Goal: Check status: Check status

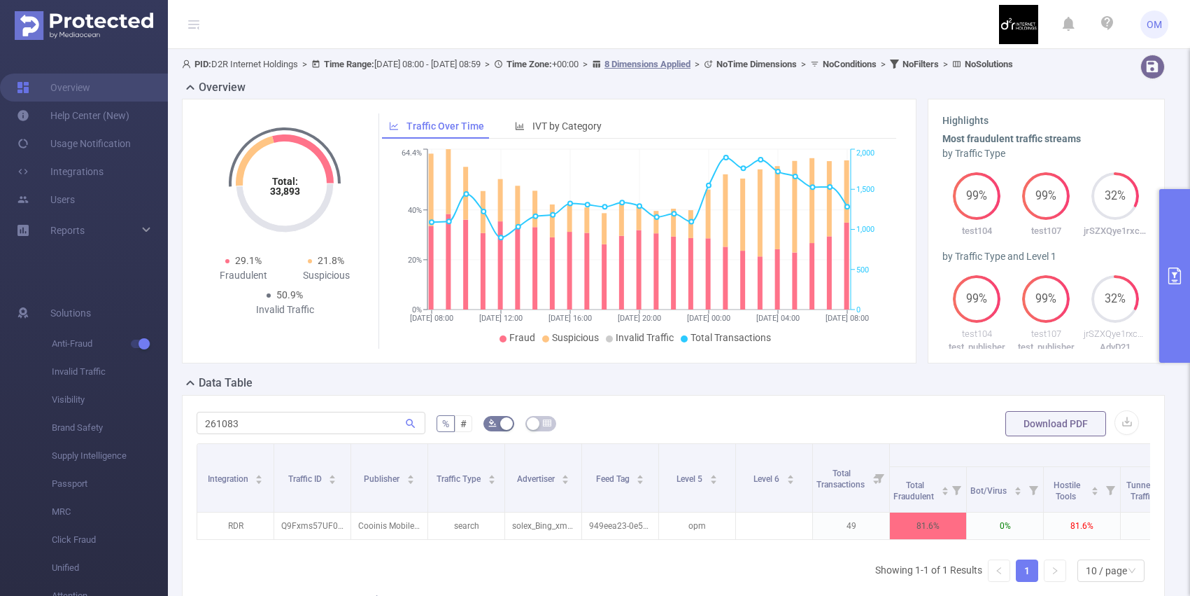
scroll to position [31, 0]
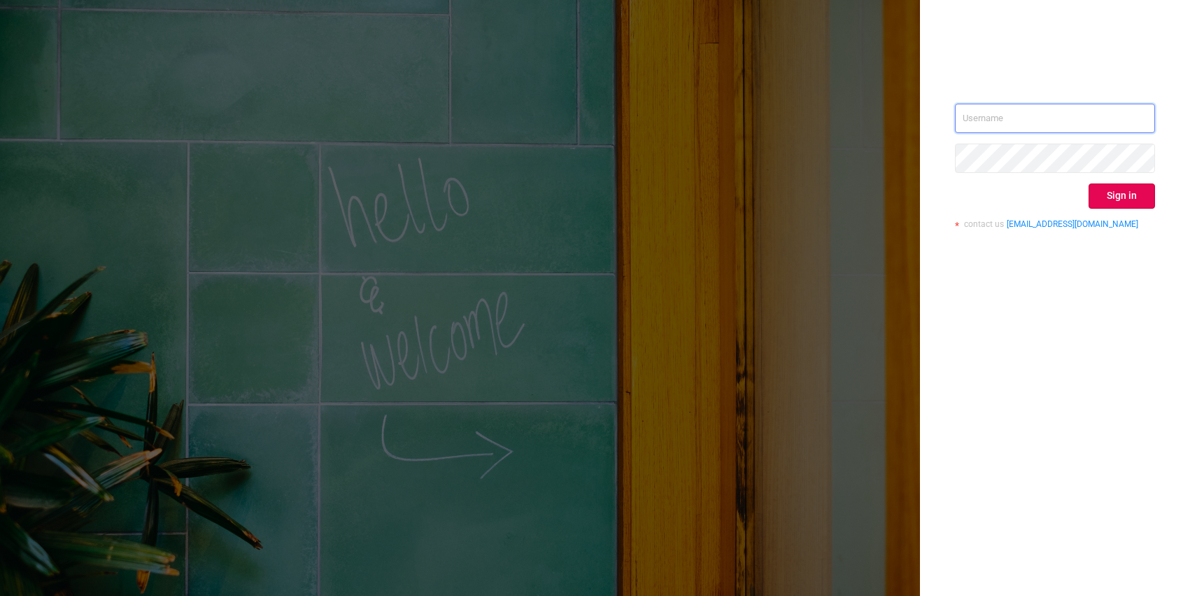
click at [980, 116] on input "text" at bounding box center [1055, 118] width 200 height 29
type input "o@[DOMAIN_NAME]"
click at [1123, 196] on button "Sign in" at bounding box center [1122, 195] width 66 height 25
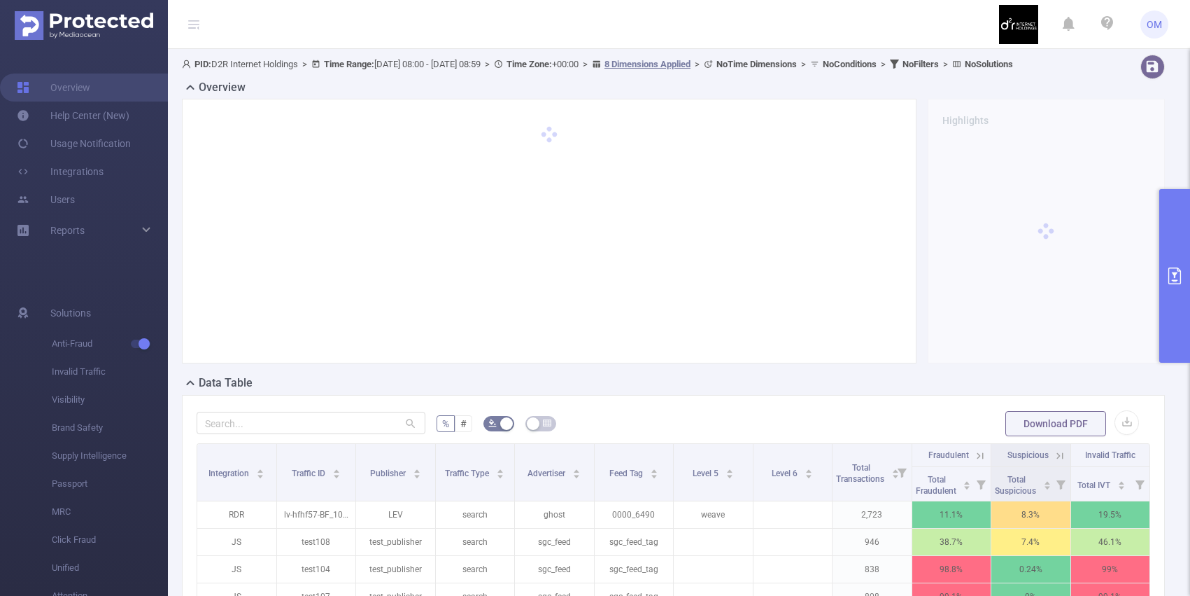
click at [1187, 227] on button "primary" at bounding box center [1175, 276] width 31 height 174
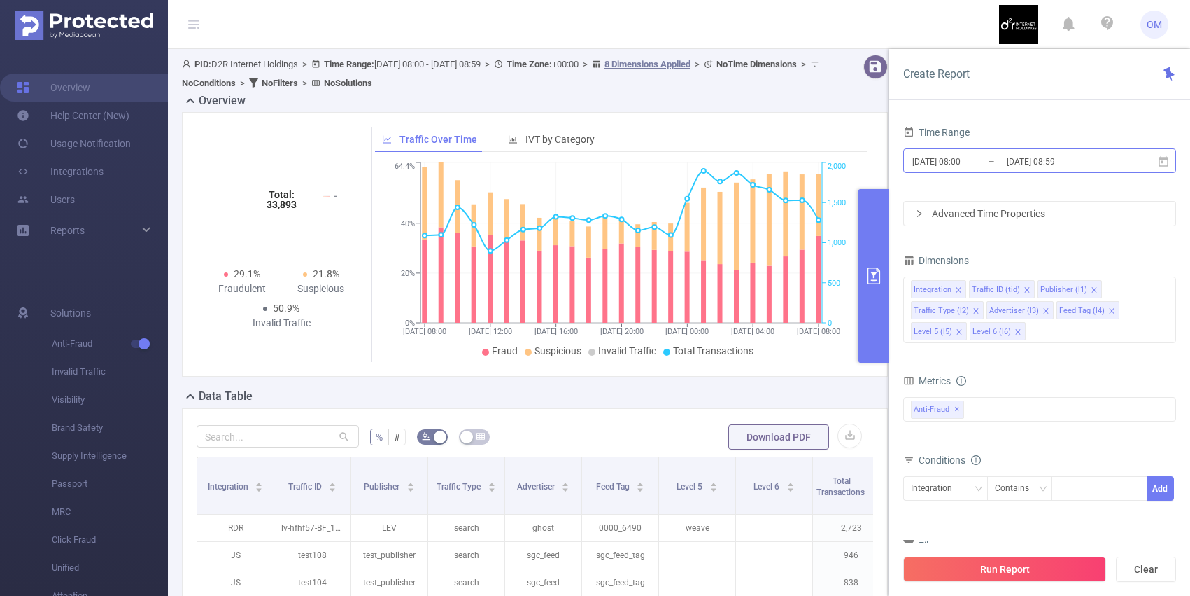
click at [980, 166] on input "[DATE] 08:00" at bounding box center [967, 161] width 113 height 19
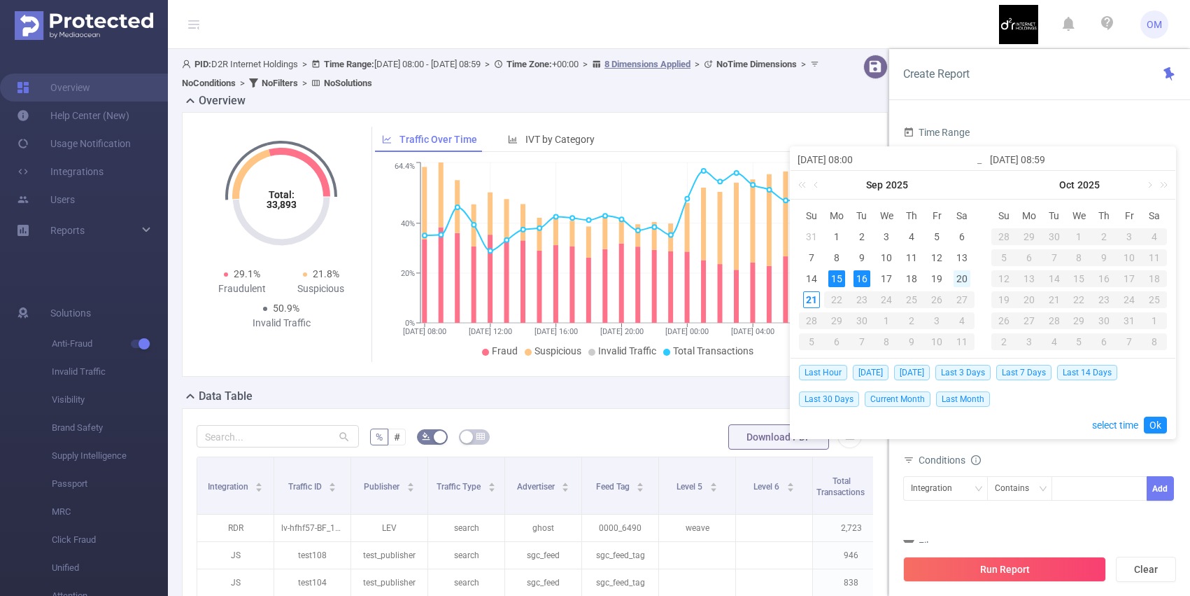
click at [965, 281] on div "20" at bounding box center [962, 278] width 17 height 17
click at [811, 300] on div "21" at bounding box center [811, 299] width 17 height 17
type input "2025-09-20 08:00"
type input "2025-09-21 08:59"
type input "2025-09-20 08:00"
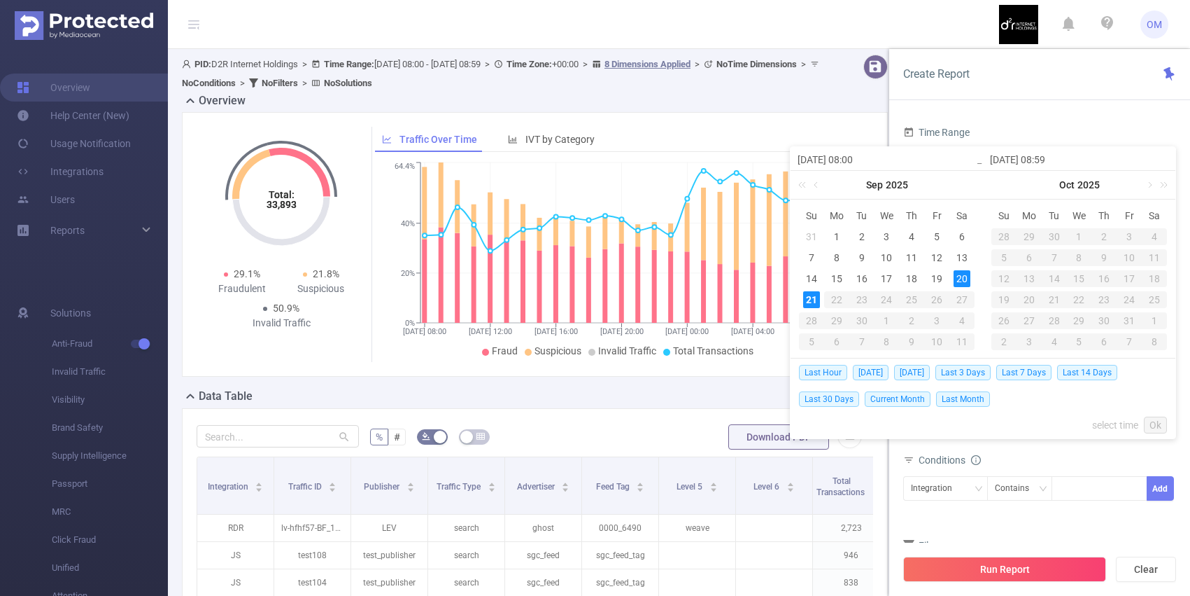
type input "2025-09-21 08:59"
click at [1157, 427] on link "Ok" at bounding box center [1155, 424] width 23 height 17
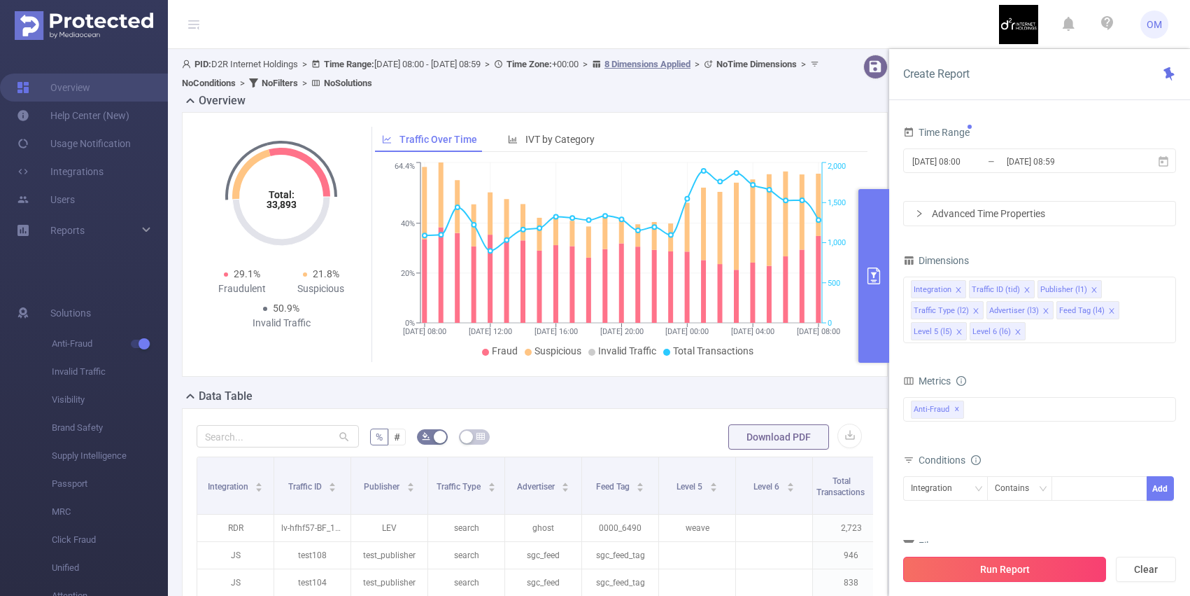
click at [987, 563] on button "Run Report" at bounding box center [1004, 568] width 203 height 25
